Goal: Find specific page/section: Find specific page/section

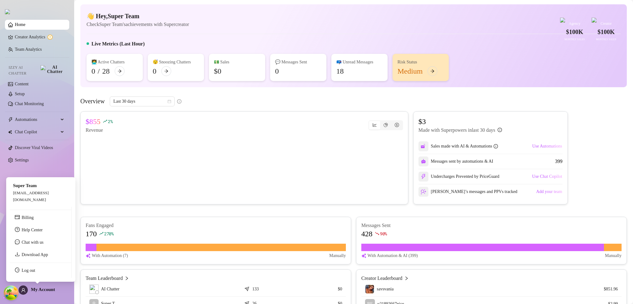
click at [26, 294] on div "My Account" at bounding box center [37, 289] width 36 height 9
click at [35, 268] on link "Log out" at bounding box center [29, 270] width 14 height 5
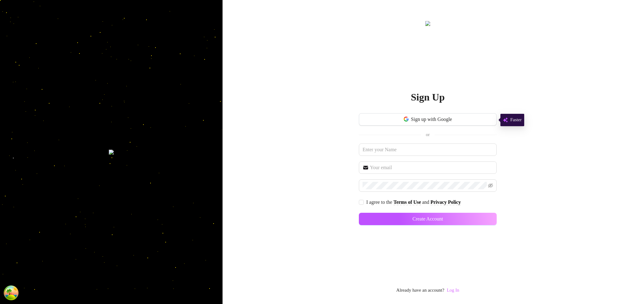
click at [459, 289] on link "Log In" at bounding box center [452, 289] width 12 height 5
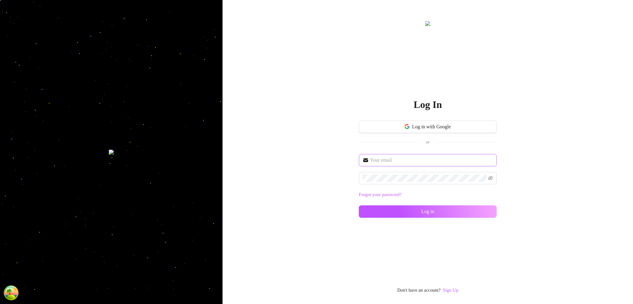
click at [396, 165] on span at bounding box center [428, 160] width 138 height 12
click at [396, 163] on input "text" at bounding box center [431, 159] width 123 height 7
type input "im@supercreator.app"
click at [471, 217] on div "im@supercreator.app Forgot your password? Log in" at bounding box center [428, 188] width 138 height 69
click at [472, 214] on button "Log in" at bounding box center [428, 211] width 138 height 12
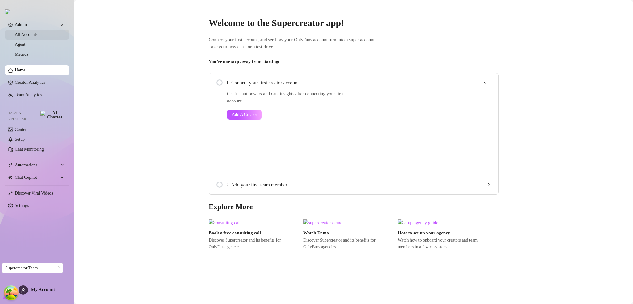
click at [22, 34] on link "All Accounts" at bounding box center [26, 34] width 23 height 5
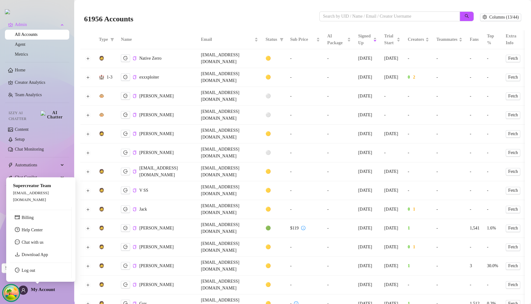
click at [13, 294] on circle "Open Tanstack query devtools" at bounding box center [11, 292] width 12 height 12
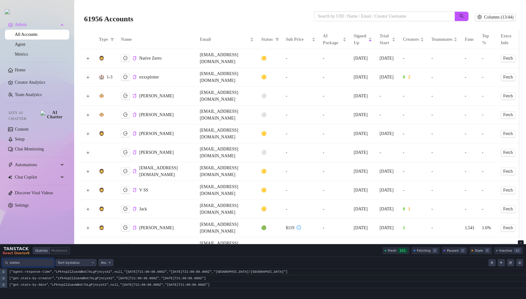
click at [31, 264] on input "states" at bounding box center [30, 263] width 41 height 6
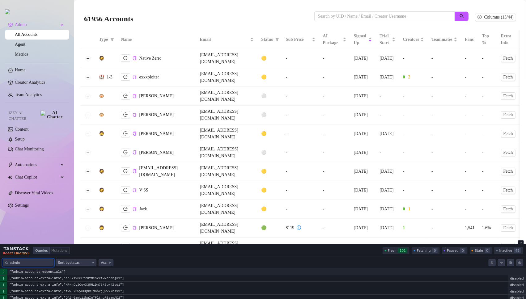
type input "admin"
click at [43, 270] on code "["admin-accounts-essentials"]" at bounding box center [266, 272] width 519 height 6
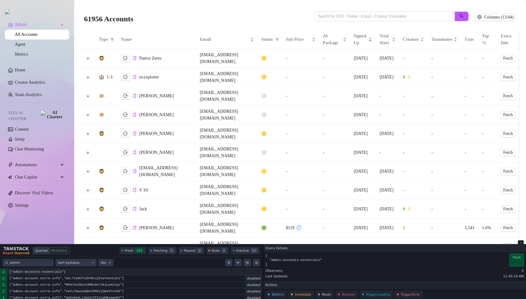
click at [493, 262] on div "[ "admin-accounts-essentials" ] fresh" at bounding box center [394, 260] width 263 height 13
click at [222, 274] on code "["admin-accounts-essentials"]" at bounding box center [134, 272] width 255 height 6
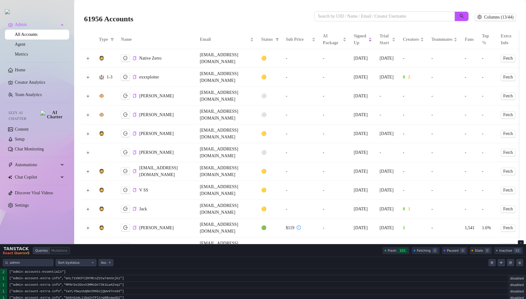
click at [162, 267] on div "admin Sort by status Sort by query hash Sort by last updated Asc" at bounding box center [263, 263] width 526 height 12
click at [161, 272] on code "["admin-accounts-essentials"]" at bounding box center [266, 272] width 519 height 6
click at [205, 272] on code "["admin-accounts-essentials"]" at bounding box center [266, 272] width 519 height 6
click at [34, 273] on code "["admin-accounts-essentials"]" at bounding box center [266, 272] width 519 height 6
click at [14, 273] on code "["admin-accounts-essentials"]" at bounding box center [266, 272] width 519 height 6
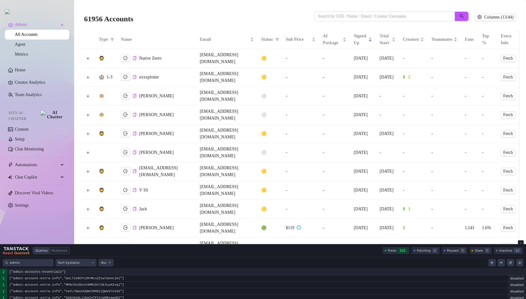
click at [14, 273] on code "["admin-accounts-essentials"]" at bounding box center [266, 272] width 519 height 6
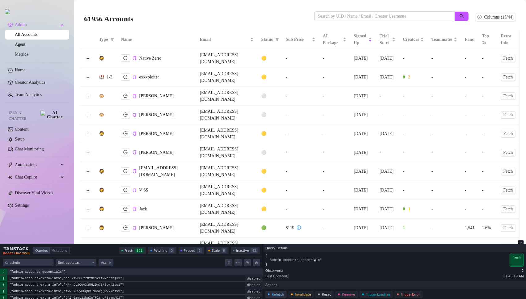
click at [276, 293] on button "Refetch" at bounding box center [275, 294] width 21 height 7
click at [315, 295] on button "Reset" at bounding box center [324, 294] width 18 height 7
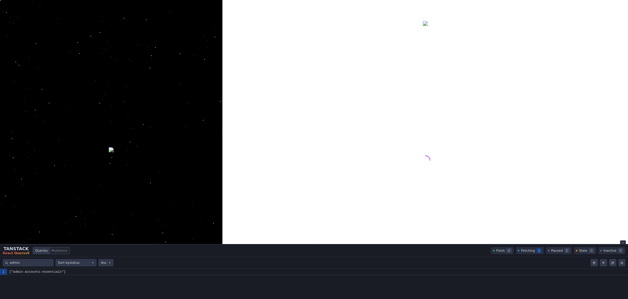
click at [621, 242] on button "Close tanstack query devtools" at bounding box center [623, 242] width 6 height 4
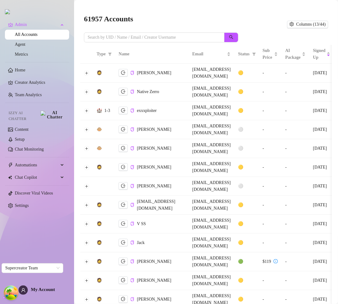
click at [189, 71] on td "[PERSON_NAME]" at bounding box center [152, 73] width 74 height 19
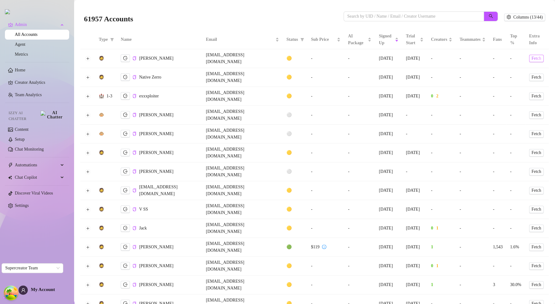
click at [532, 57] on span "Fetch" at bounding box center [537, 58] width 10 height 5
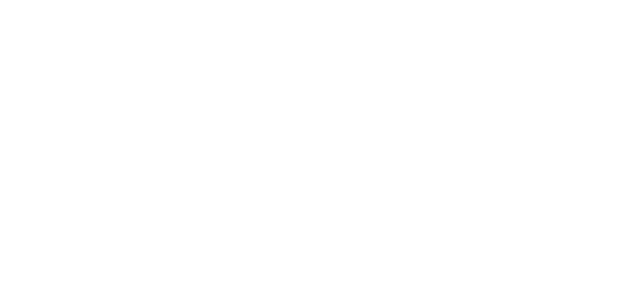
click at [435, 0] on html at bounding box center [316, 0] width 633 height 0
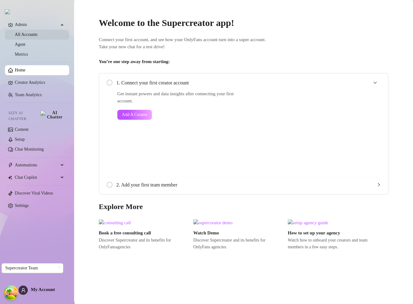
click at [38, 36] on link "All Accounts" at bounding box center [26, 34] width 23 height 5
